Goal: Communication & Community: Answer question/provide support

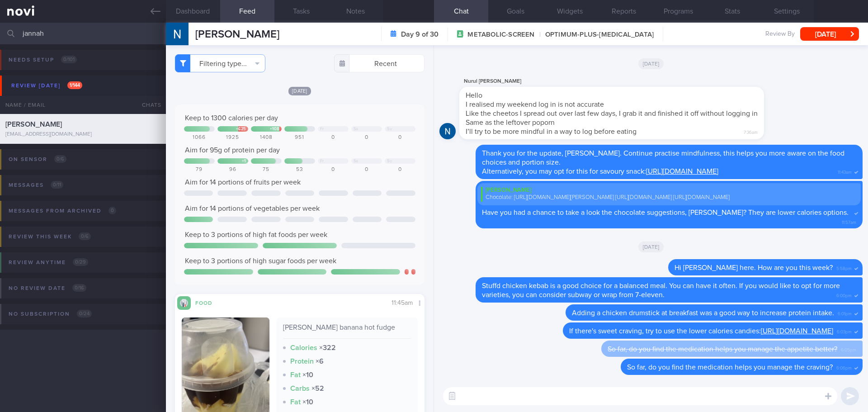
scroll to position [362, 0]
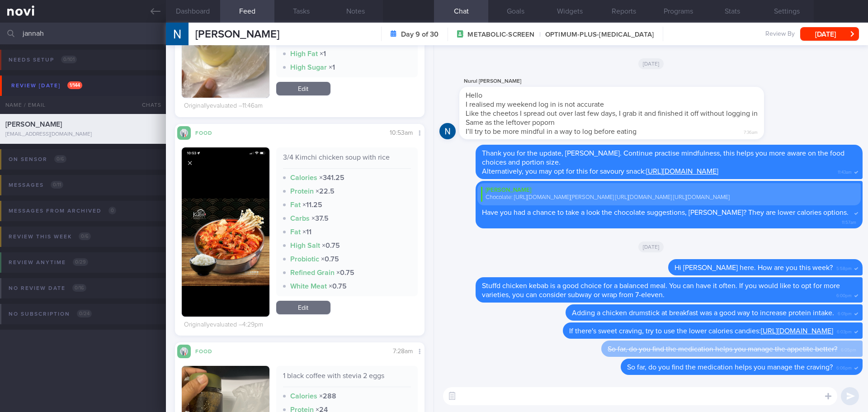
drag, startPoint x: 55, startPoint y: 33, endPoint x: -22, endPoint y: 33, distance: 77.3
click at [0, 33] on html "You are offline! Some functionality will be unavailable Patients New Users Coac…" at bounding box center [434, 206] width 868 height 412
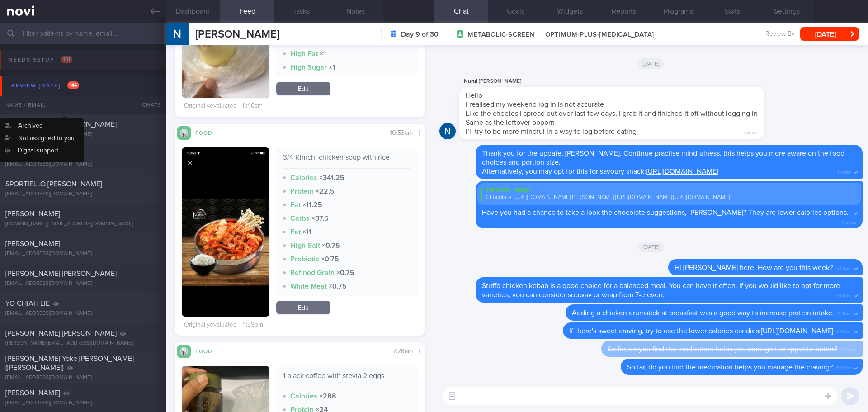
click at [55, 85] on div "Review [DATE] 144" at bounding box center [45, 86] width 72 height 12
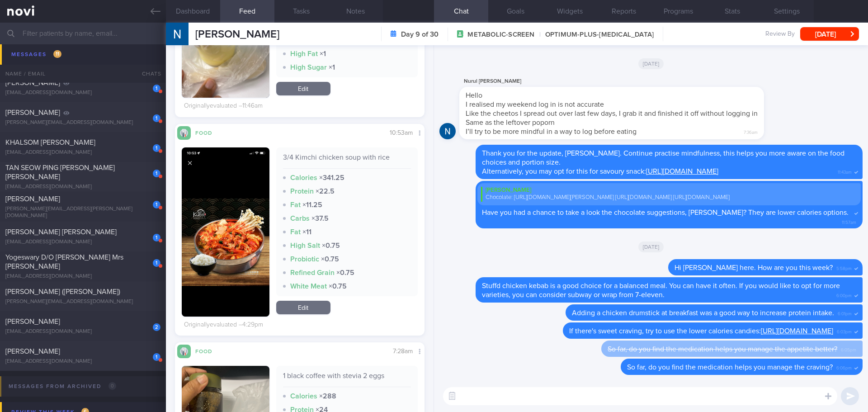
scroll to position [362, 0]
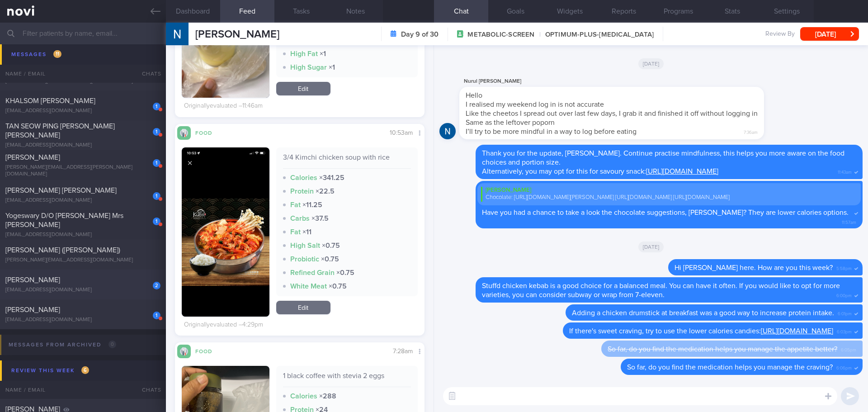
click at [92, 287] on div "[EMAIL_ADDRESS][DOMAIN_NAME]" at bounding box center [82, 290] width 155 height 7
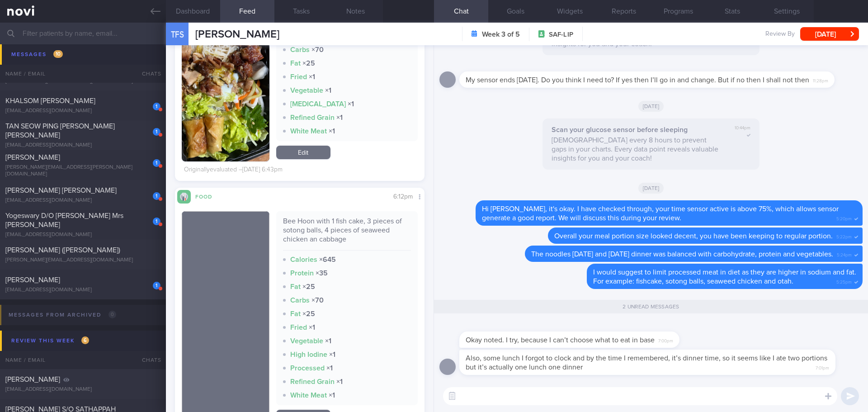
scroll to position [1266, 0]
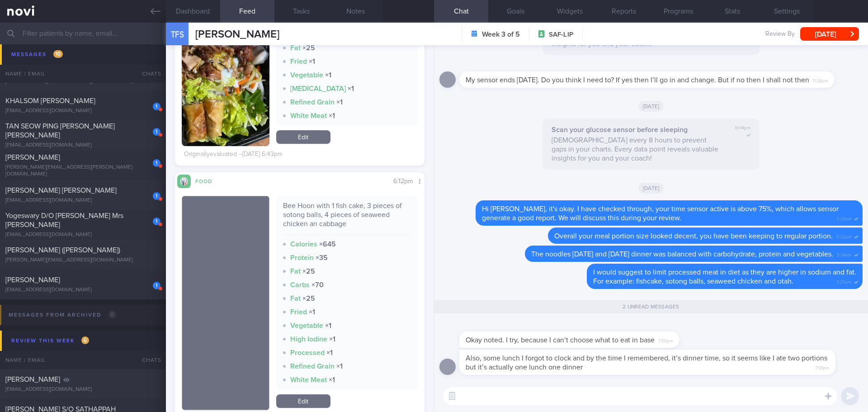
click at [624, 393] on textarea at bounding box center [640, 396] width 394 height 18
type textarea "I"
drag, startPoint x: 712, startPoint y: 369, endPoint x: 758, endPoint y: 370, distance: 45.2
click at [758, 370] on div "Also, some lunch I forgot to clock and by the time I remembered, it’s dinner ti…" at bounding box center [660, 362] width 403 height 25
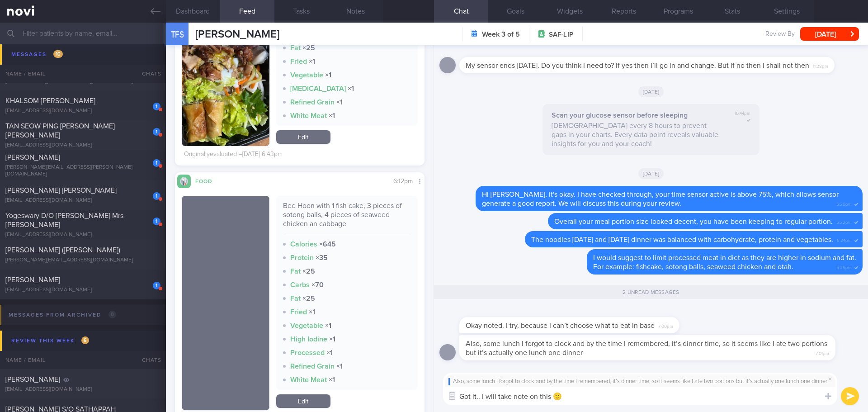
click at [734, 396] on textarea "Got it.. I will take note on this 🙂" at bounding box center [640, 396] width 394 height 18
click at [573, 394] on textarea "Got it.. I will take note on this 🙂" at bounding box center [640, 396] width 394 height 18
click at [655, 400] on textarea "Got it.. I will take note on this 🙂👌🏻" at bounding box center [640, 396] width 394 height 18
type textarea "Got it.. I will take note on this 🙂👌🏻"
click at [843, 395] on button "submit" at bounding box center [850, 396] width 18 height 18
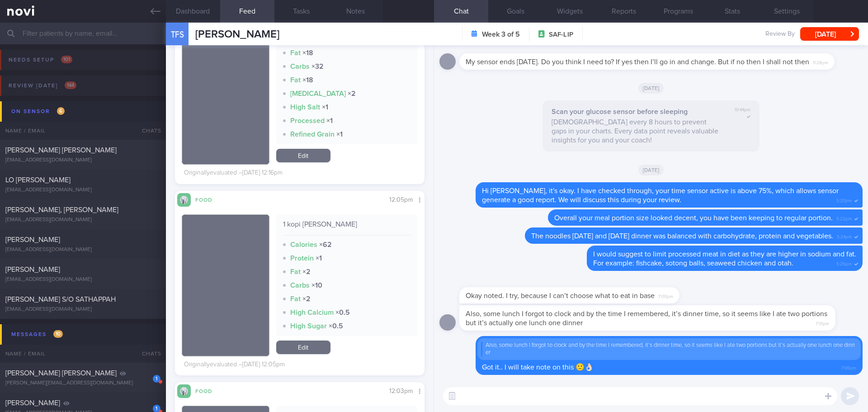
scroll to position [148, 235]
